Goal: Use online tool/utility: Utilize a website feature to perform a specific function

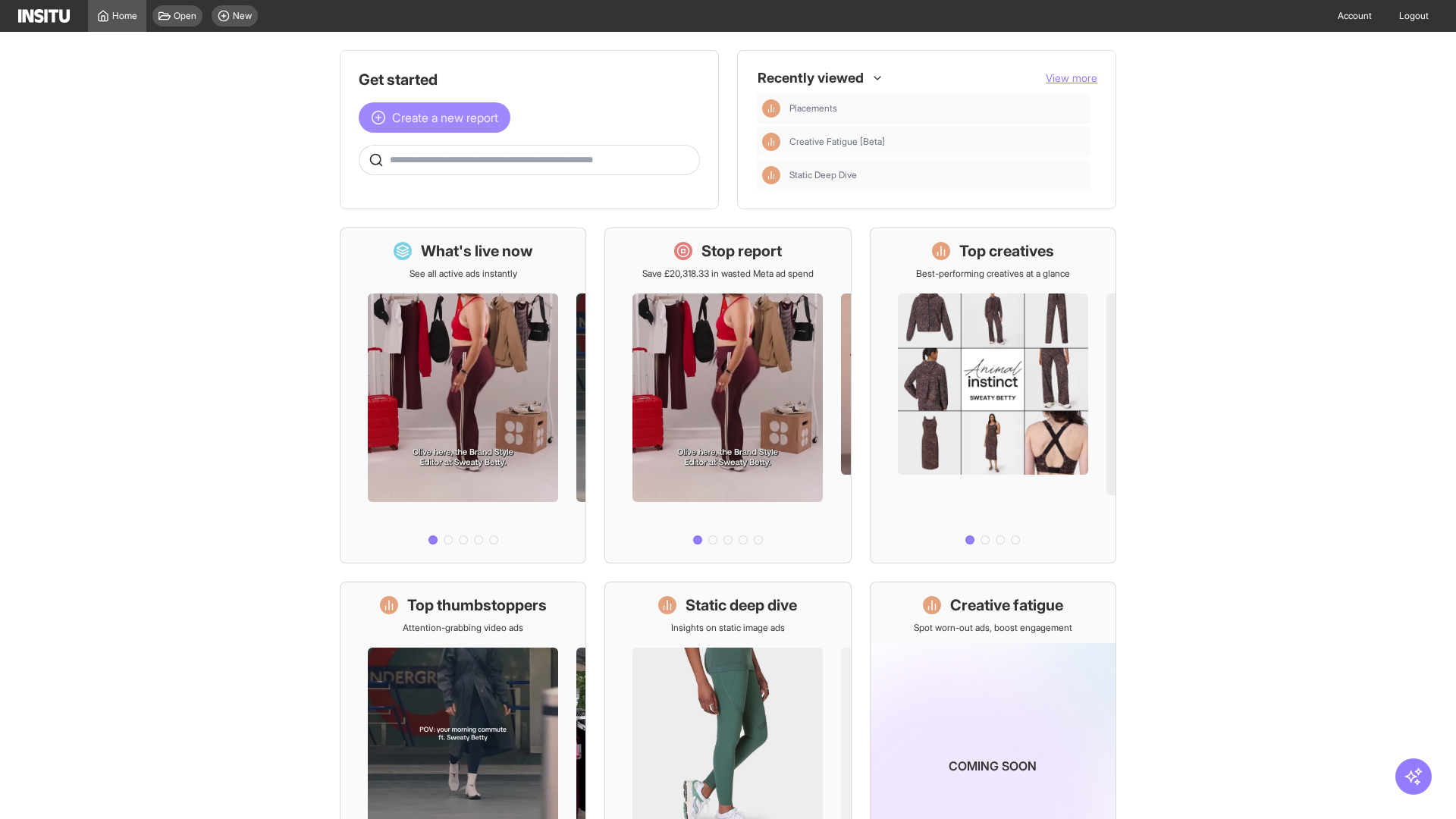
click at [439, 117] on span "Create a new report" at bounding box center [445, 117] width 106 height 19
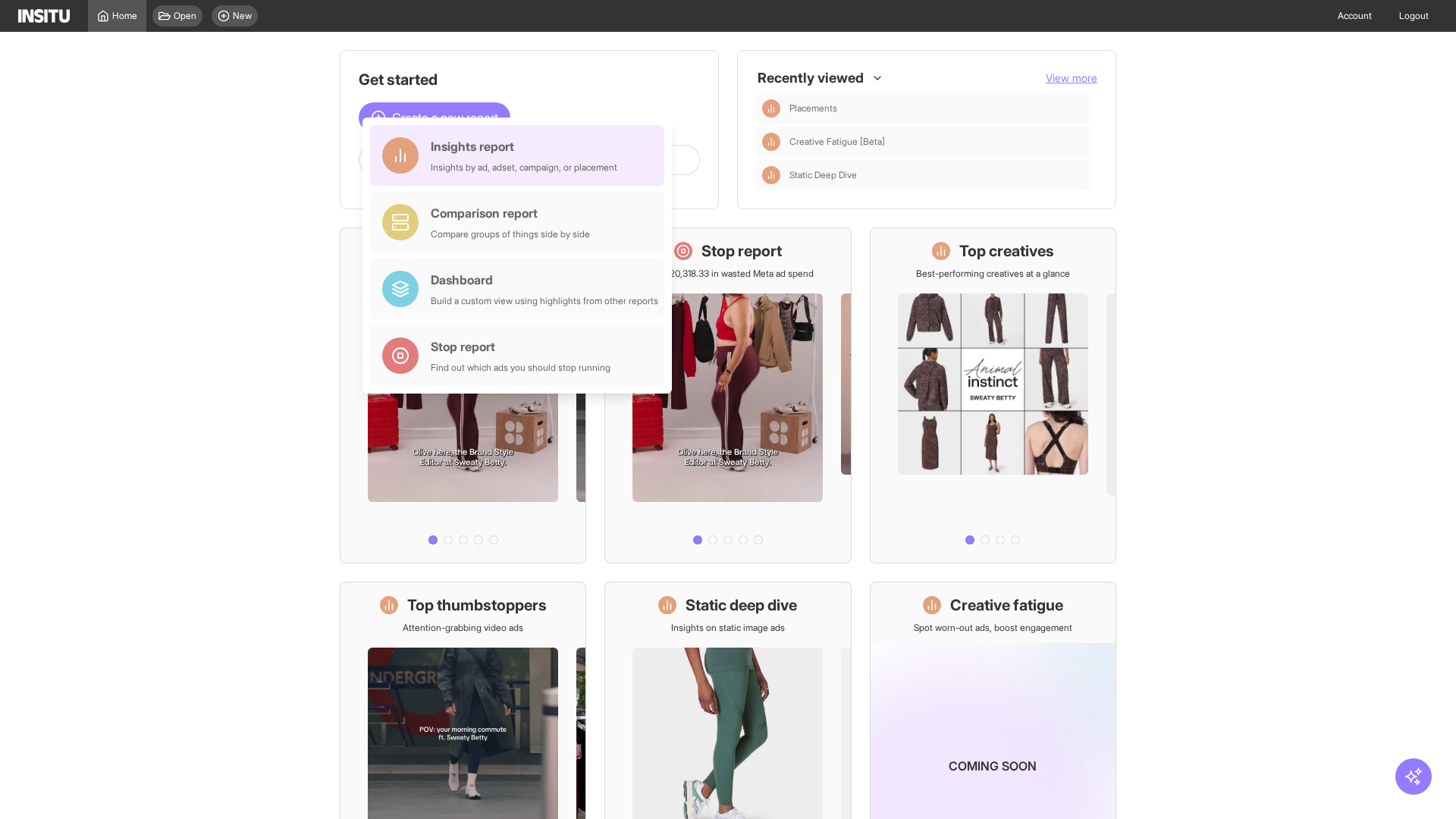
click at [521, 155] on div "Insights report Insights by ad, adset, campaign, or placement" at bounding box center [523, 155] width 186 height 36
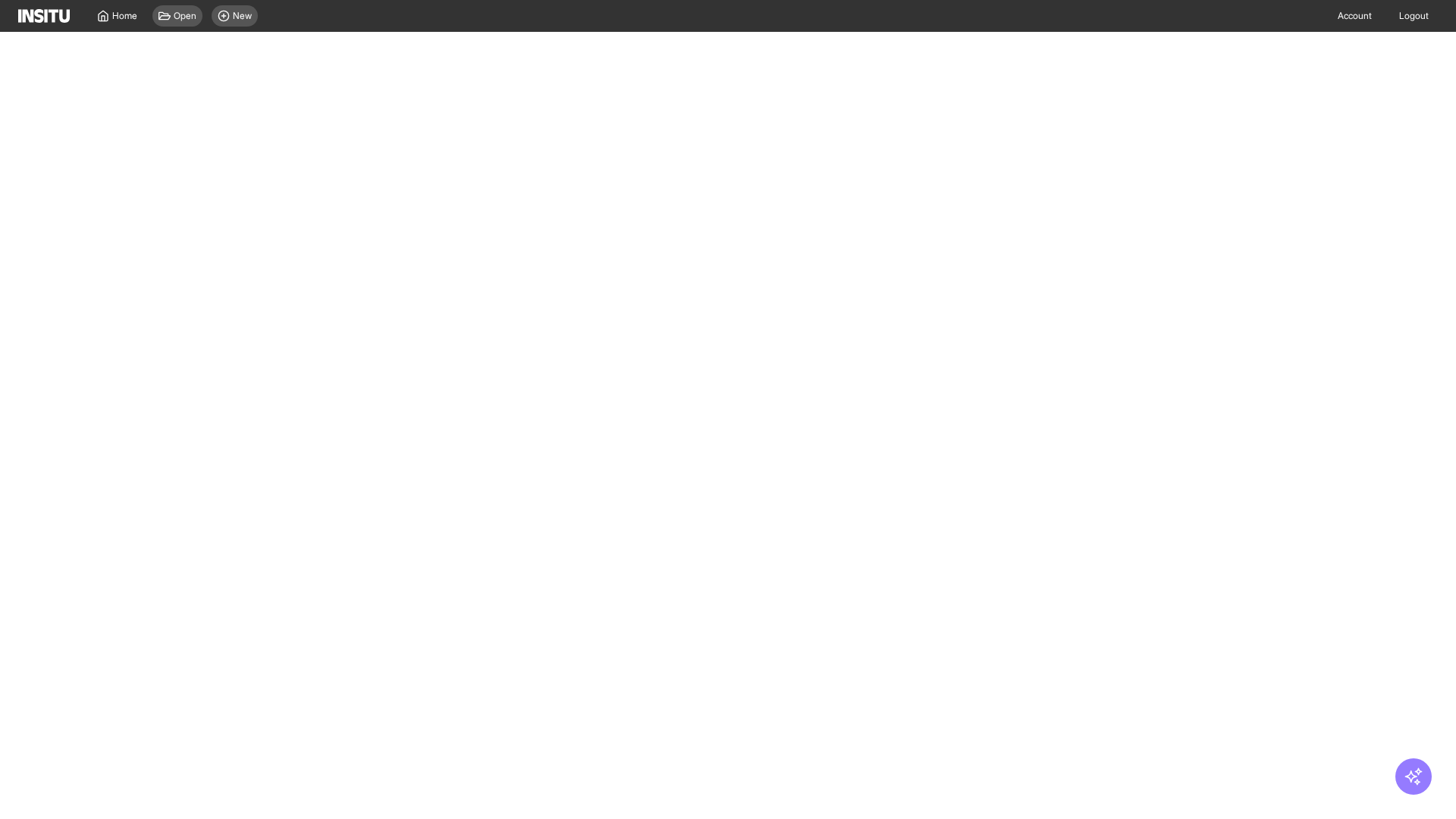
select select "**"
